Goal: Information Seeking & Learning: Learn about a topic

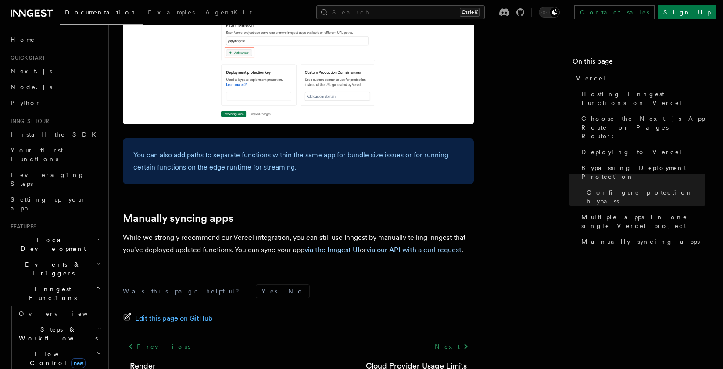
scroll to position [1475, 0]
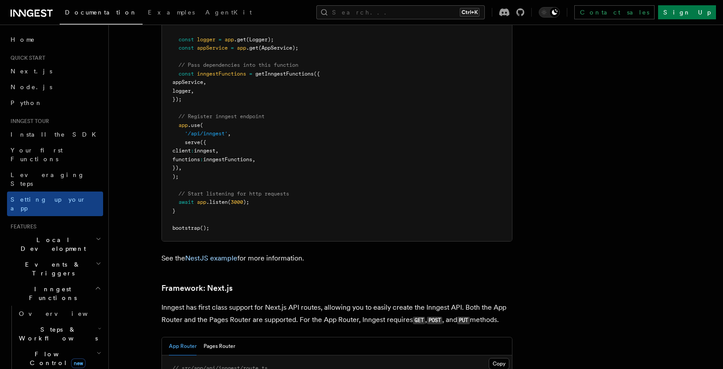
scroll to position [5374, 0]
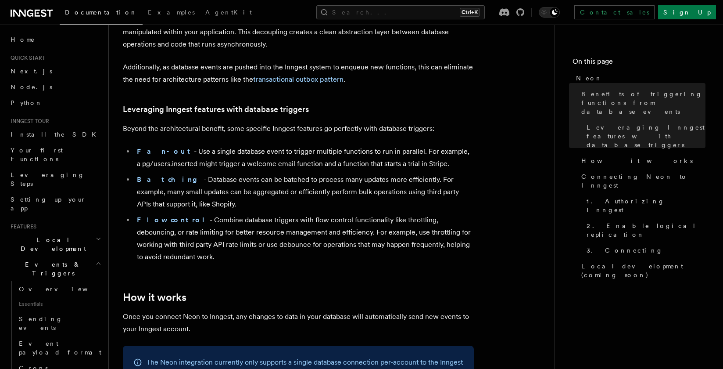
scroll to position [158, 0]
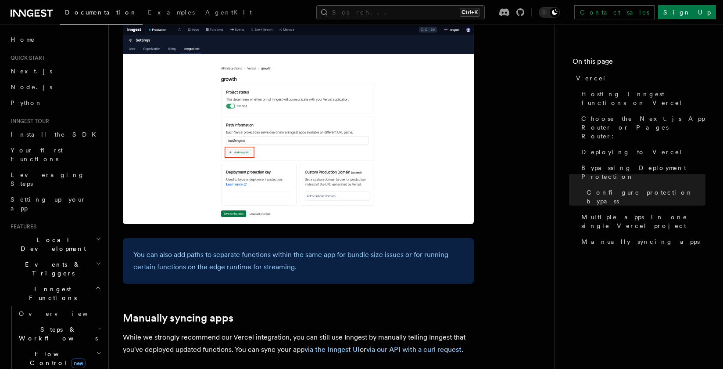
scroll to position [1439, 0]
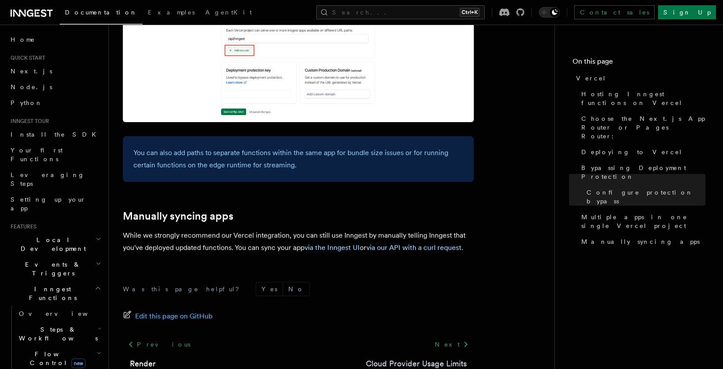
click at [407, 357] on link "Cloud Provider Usage Limits" at bounding box center [416, 363] width 101 height 12
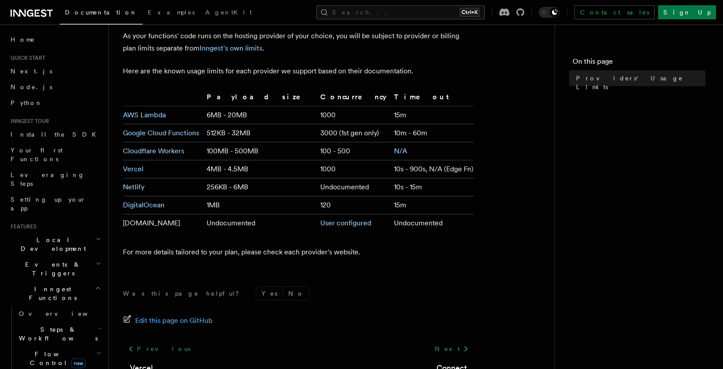
scroll to position [113, 0]
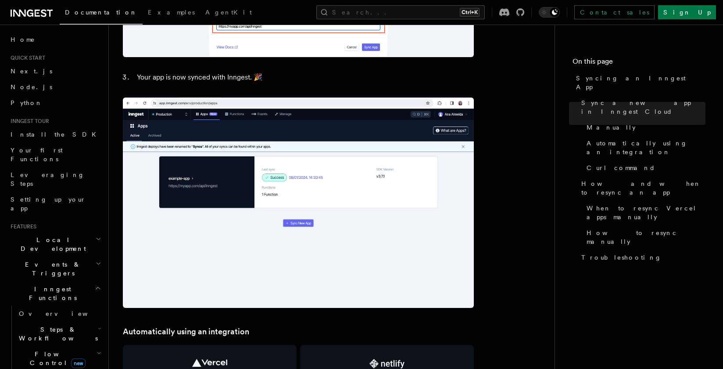
scroll to position [948, 0]
